Goal: Task Accomplishment & Management: Use online tool/utility

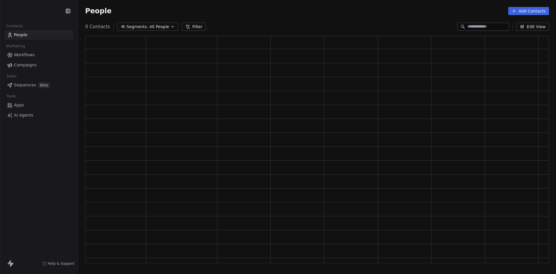
scroll to position [222, 459]
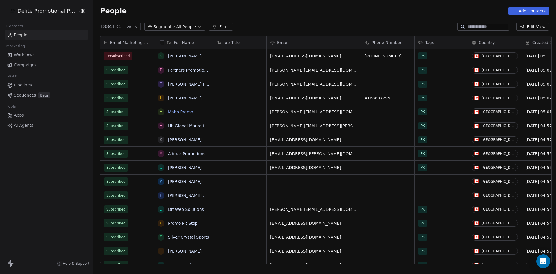
scroll to position [236, 460]
click at [28, 67] on span "Campaigns" at bounding box center [25, 65] width 23 height 6
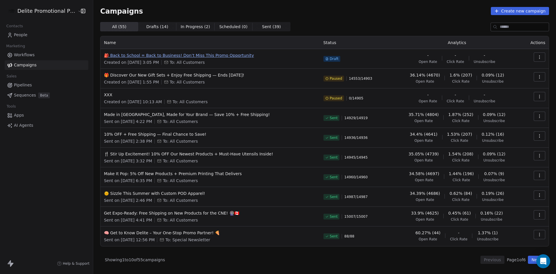
click at [177, 55] on span "🎒 Back to School = Back to Business! Don’t Miss This Promo Opportunity" at bounding box center [210, 55] width 212 height 6
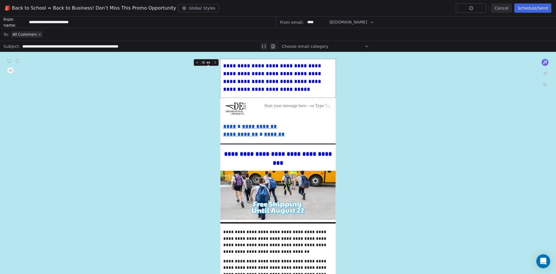
click at [526, 7] on button "Schedule/Send" at bounding box center [532, 7] width 37 height 9
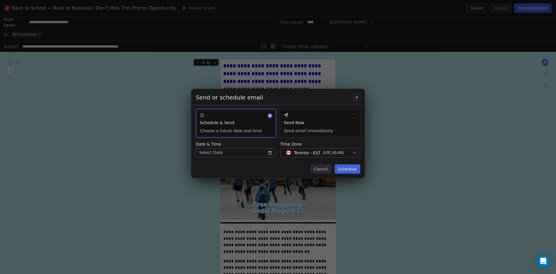
click at [352, 113] on button "Send Now Send email immediately" at bounding box center [320, 123] width 80 height 29
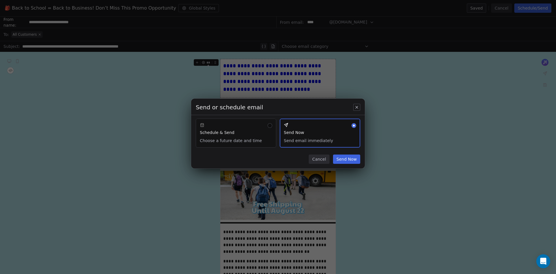
click at [355, 162] on button "Send Now" at bounding box center [346, 158] width 27 height 9
click at [353, 161] on button "Send Now" at bounding box center [346, 158] width 27 height 9
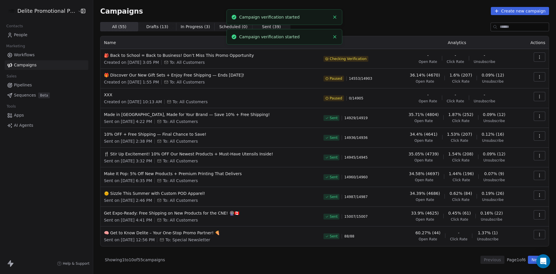
click at [334, 19] on icon "Close toast" at bounding box center [334, 16] width 5 height 5
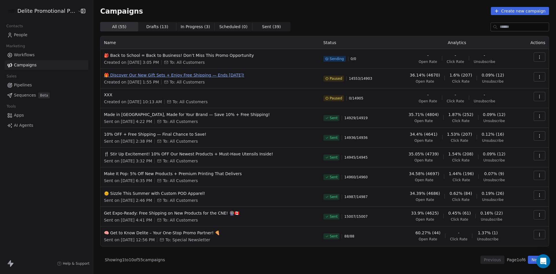
click at [251, 75] on span "🎁 Discover Our New Gift Sets + Enjoy Free Shipping — Ends [DATE]!" at bounding box center [210, 75] width 212 height 6
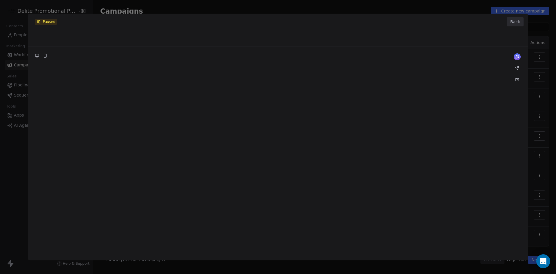
click at [519, 22] on button "Back" at bounding box center [515, 21] width 17 height 9
